Goal: Navigation & Orientation: Find specific page/section

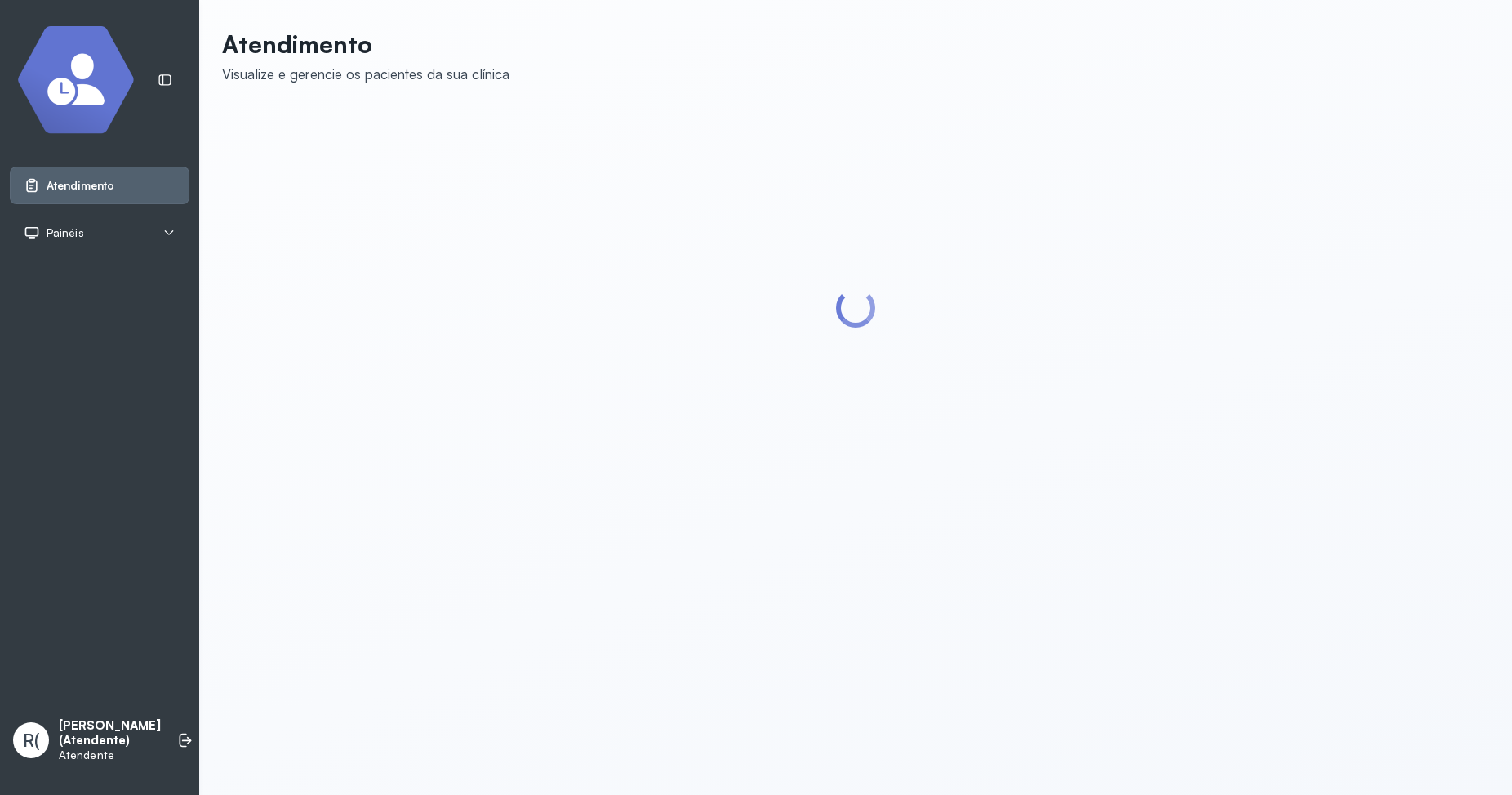
click at [183, 235] on div "Painéis" at bounding box center [99, 232] width 180 height 37
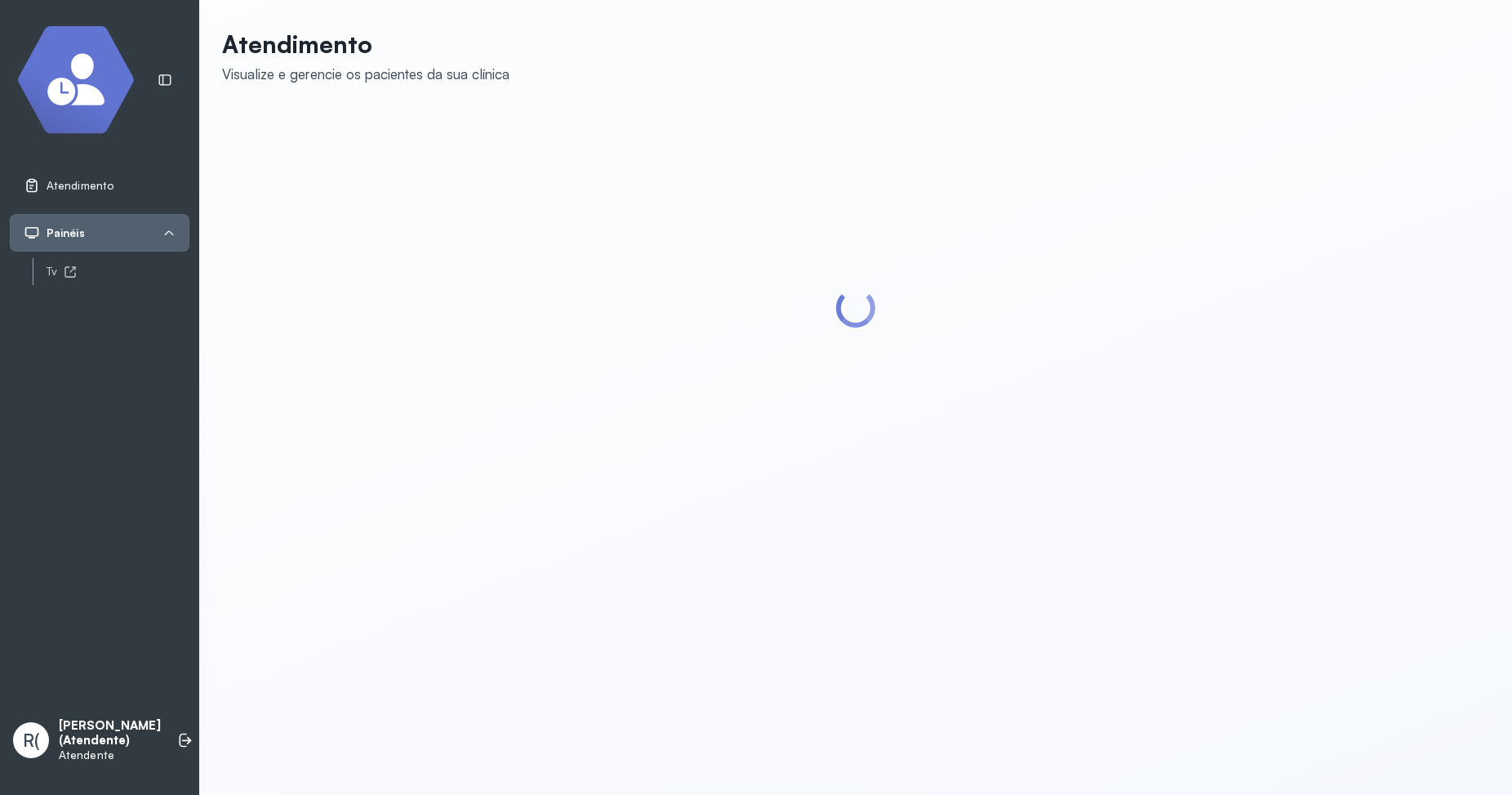
click at [169, 233] on icon at bounding box center [170, 233] width 13 height 13
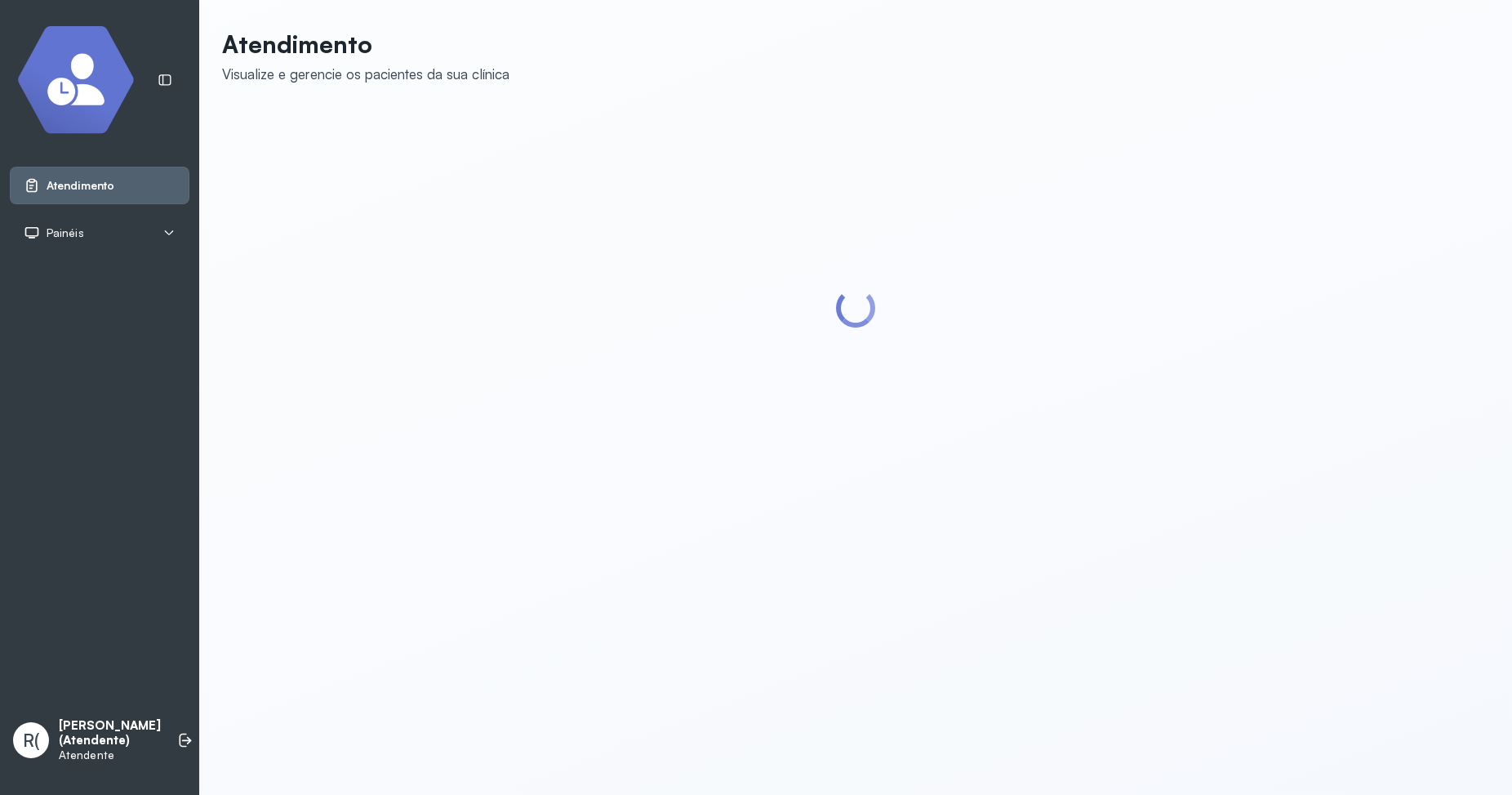
click at [334, 302] on div at bounding box center [856, 308] width 1267 height 398
